Goal: Register for event/course

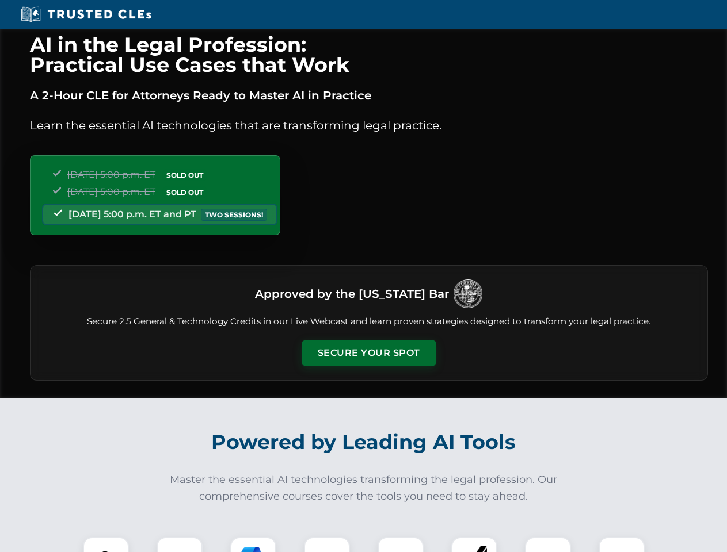
click at [368, 353] on button "Secure Your Spot" at bounding box center [368, 353] width 135 height 26
click at [106, 545] on img at bounding box center [105, 560] width 33 height 33
